Goal: Transaction & Acquisition: Register for event/course

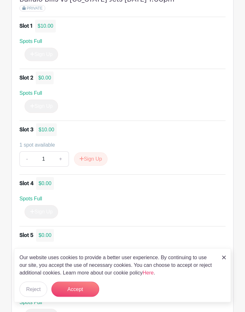
scroll to position [463, 0]
click at [224, 257] on img at bounding box center [224, 258] width 4 height 4
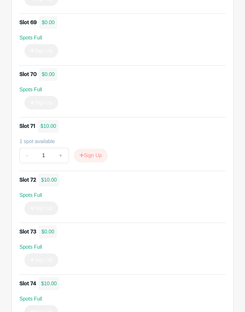
scroll to position [4018, 0]
click at [93, 151] on button "Sign Up" at bounding box center [90, 155] width 33 height 13
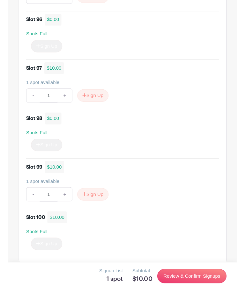
scroll to position [5444, 0]
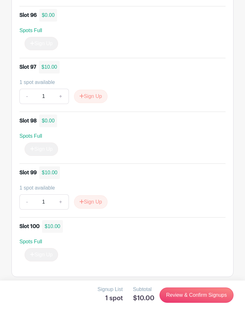
click at [92, 199] on button "Sign Up" at bounding box center [90, 201] width 33 height 13
click at [205, 292] on link "Review & Confirm Signups" at bounding box center [196, 295] width 74 height 15
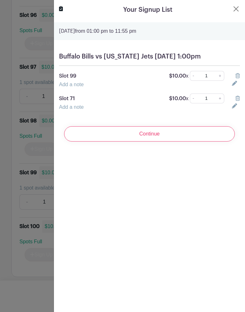
click at [164, 142] on input "Continue" at bounding box center [149, 133] width 170 height 15
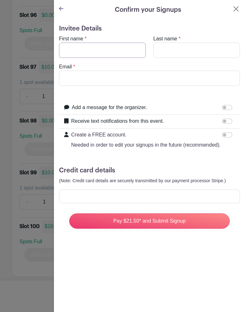
click at [76, 54] on input "First name" at bounding box center [102, 50] width 87 height 15
click at [71, 52] on input "First name" at bounding box center [102, 50] width 87 height 15
type input "[PERSON_NAME]"
click at [170, 50] on input "Last name" at bounding box center [196, 50] width 87 height 15
type input "[PERSON_NAME]"
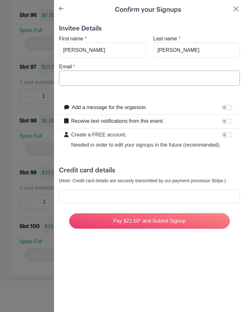
click at [76, 75] on input "Email" at bounding box center [149, 78] width 181 height 15
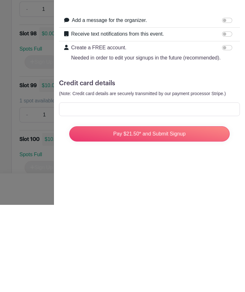
type input "[EMAIL_ADDRESS][DOMAIN_NAME]"
click at [192, 214] on input "Pay $21.50* and Submit Signup" at bounding box center [149, 221] width 160 height 15
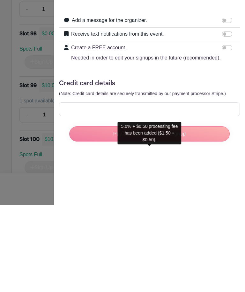
scroll to position [5464, 0]
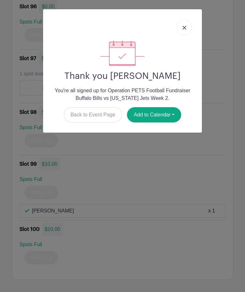
click at [183, 29] on img at bounding box center [184, 28] width 4 height 4
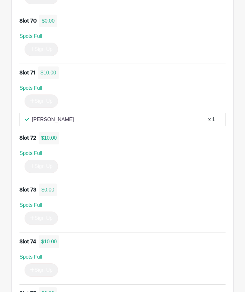
scroll to position [4045, 0]
